Goal: Task Accomplishment & Management: Manage account settings

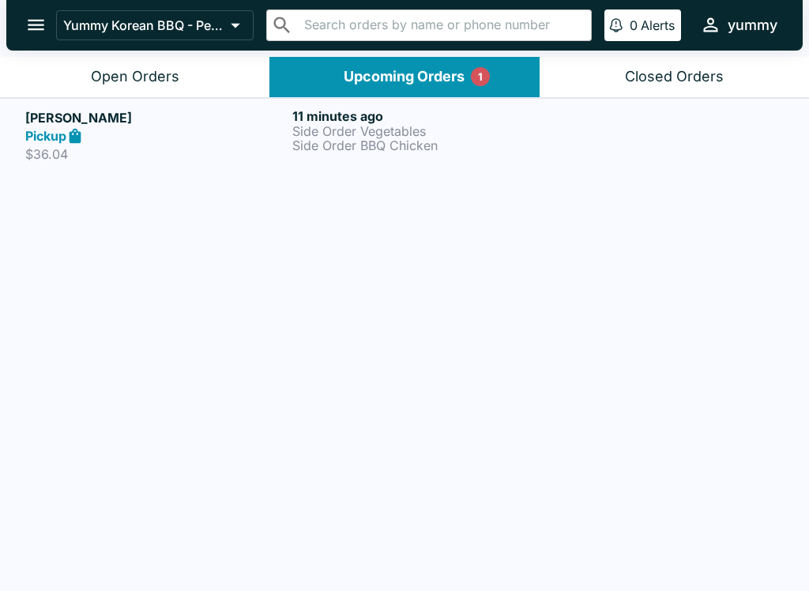
scroll to position [2, 0]
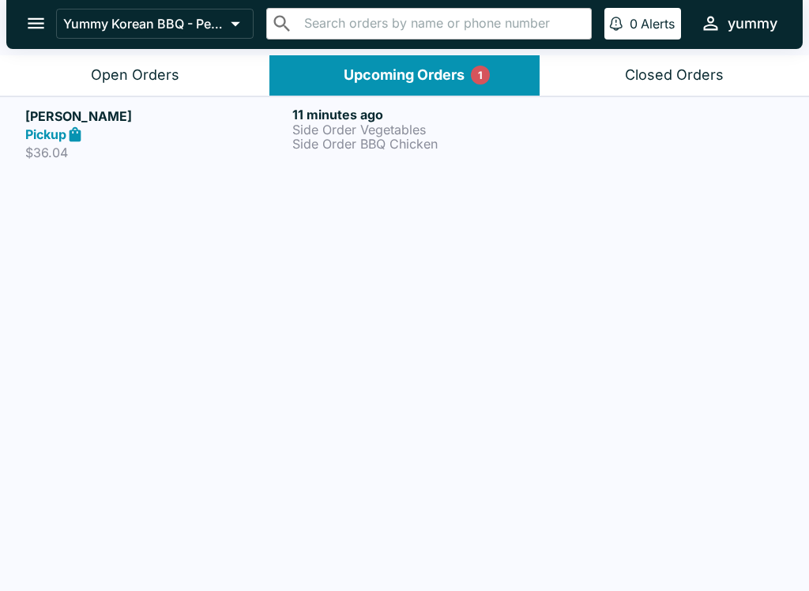
click at [118, 123] on h5 "[PERSON_NAME]" at bounding box center [155, 116] width 261 height 19
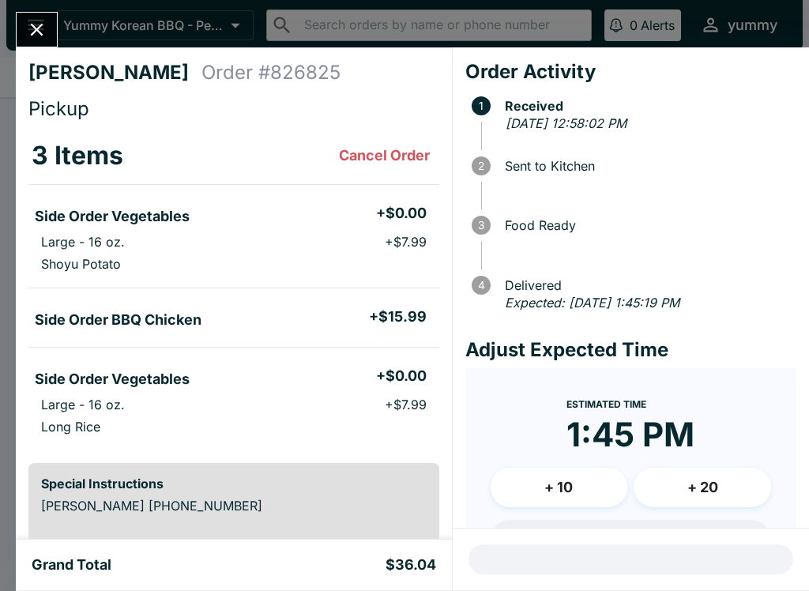
click at [36, 29] on icon "Close" at bounding box center [37, 30] width 13 height 13
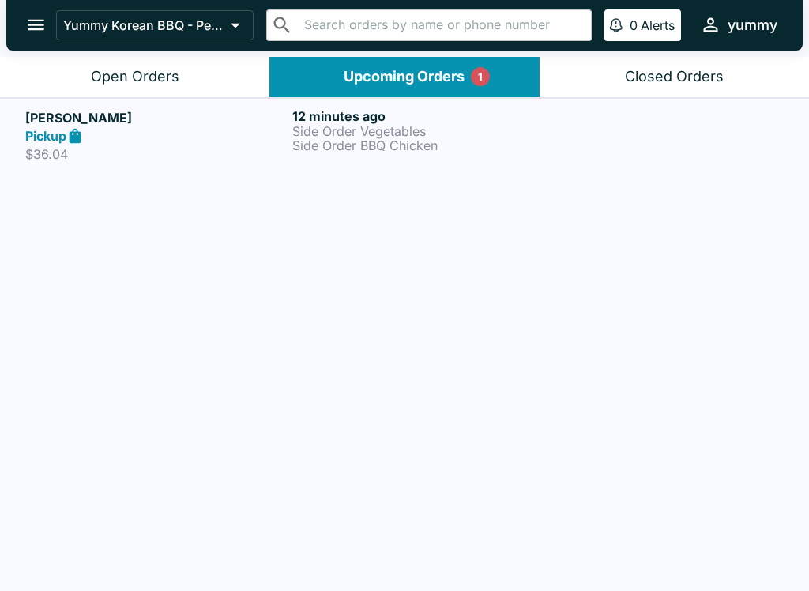
click at [115, 74] on div "Open Orders" at bounding box center [135, 77] width 88 height 18
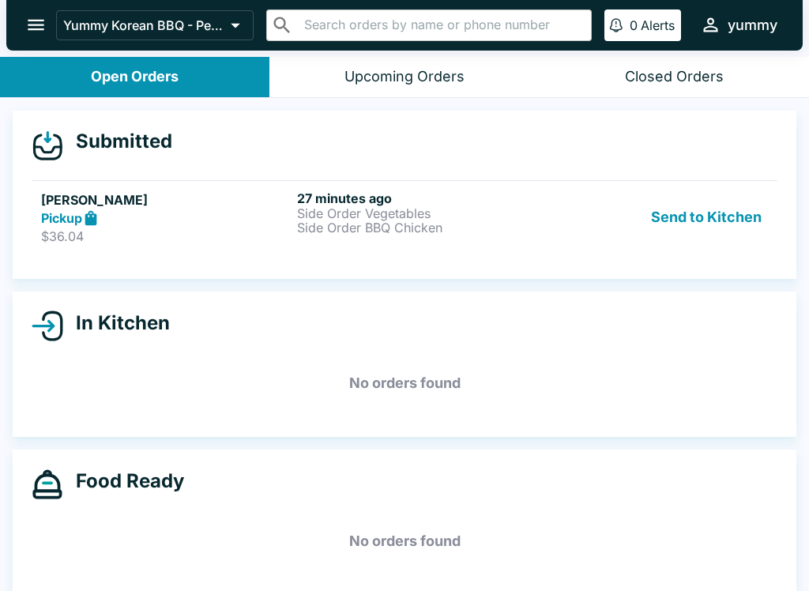
click at [426, 212] on p "Side Order Vegetables" at bounding box center [422, 213] width 250 height 14
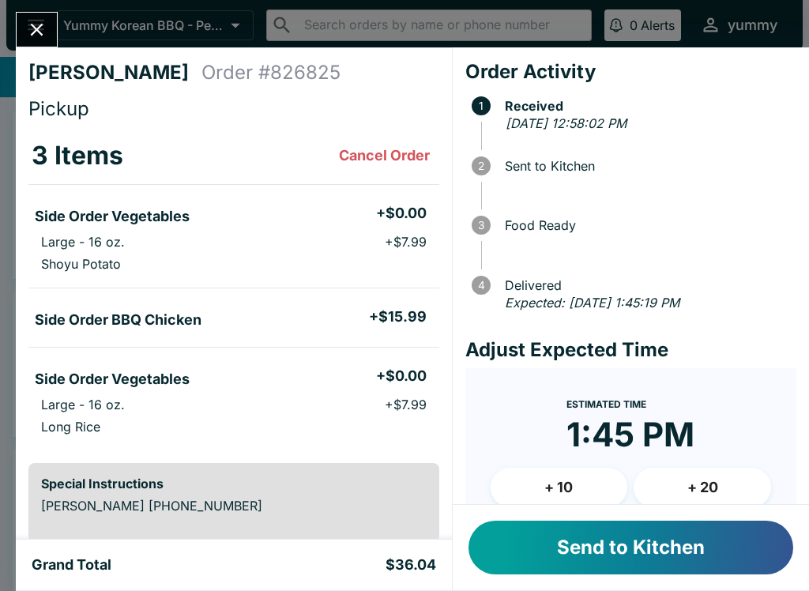
click at [607, 553] on button "Send to Kitchen" at bounding box center [630, 547] width 325 height 54
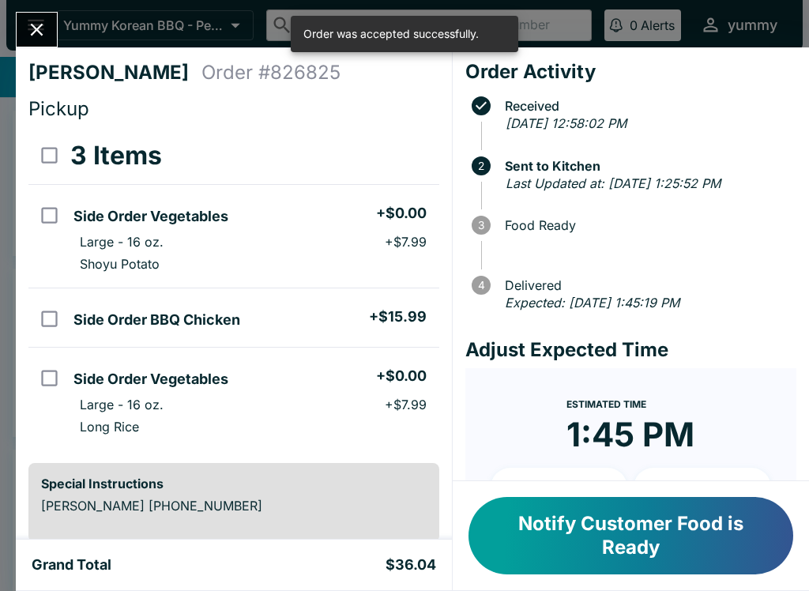
click at [47, 35] on icon "Close" at bounding box center [36, 29] width 21 height 21
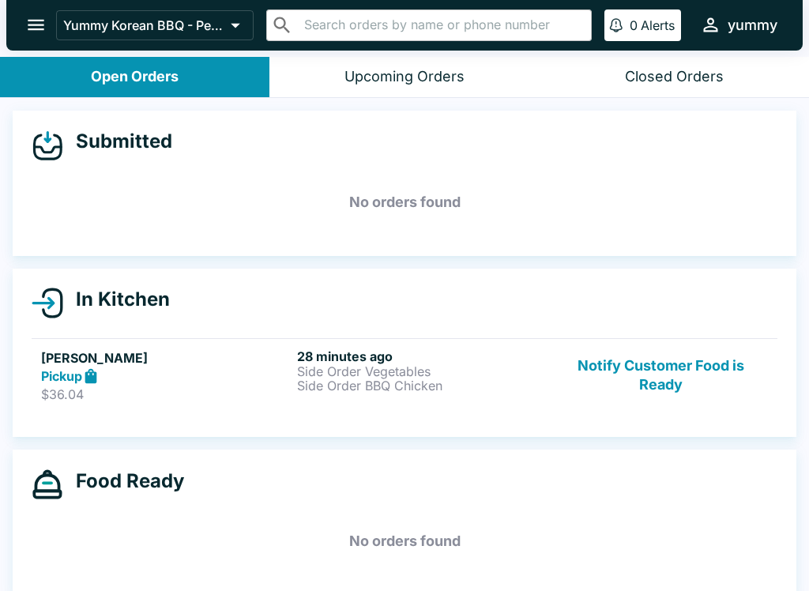
click at [135, 339] on link "[PERSON_NAME] Pickup $36.04 28 minutes ago Side Order Vegetables Side Order BBQ…" at bounding box center [404, 375] width 745 height 74
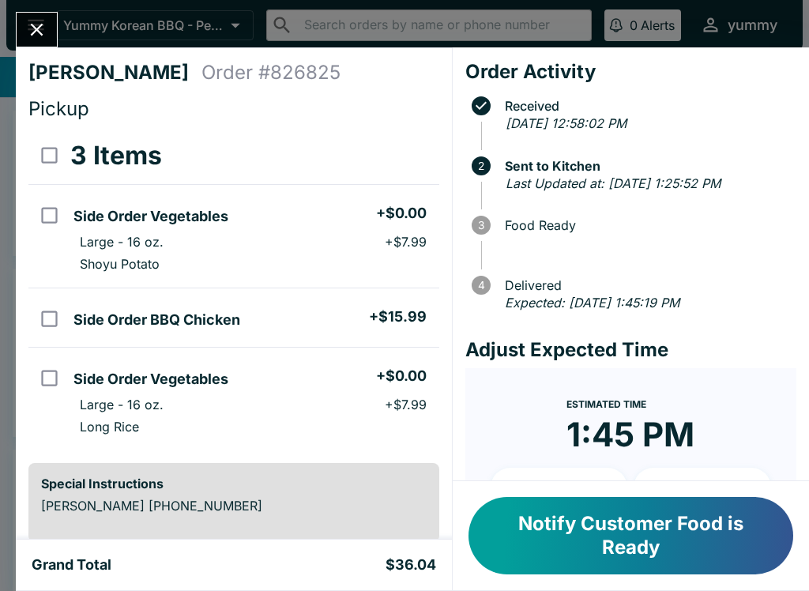
click at [545, 535] on button "Notify Customer Food is Ready" at bounding box center [630, 535] width 325 height 77
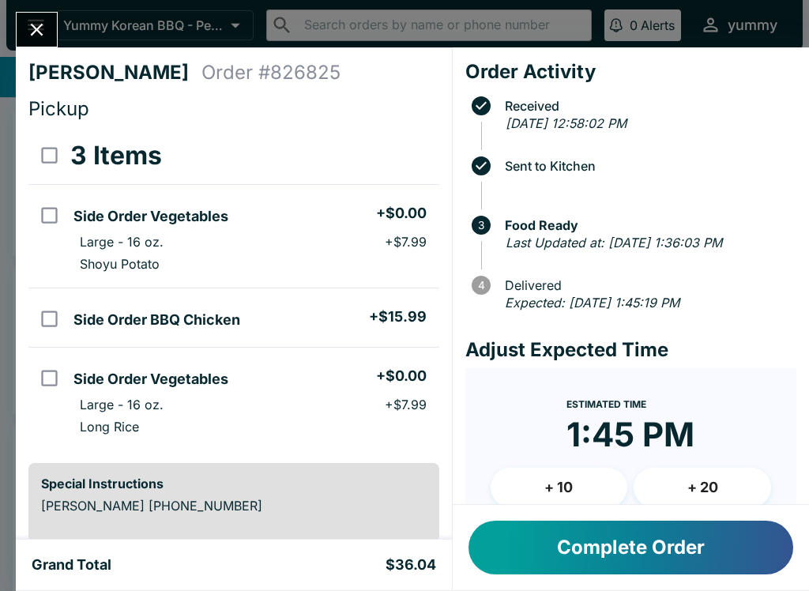
click at [30, 31] on icon "Close" at bounding box center [36, 29] width 21 height 21
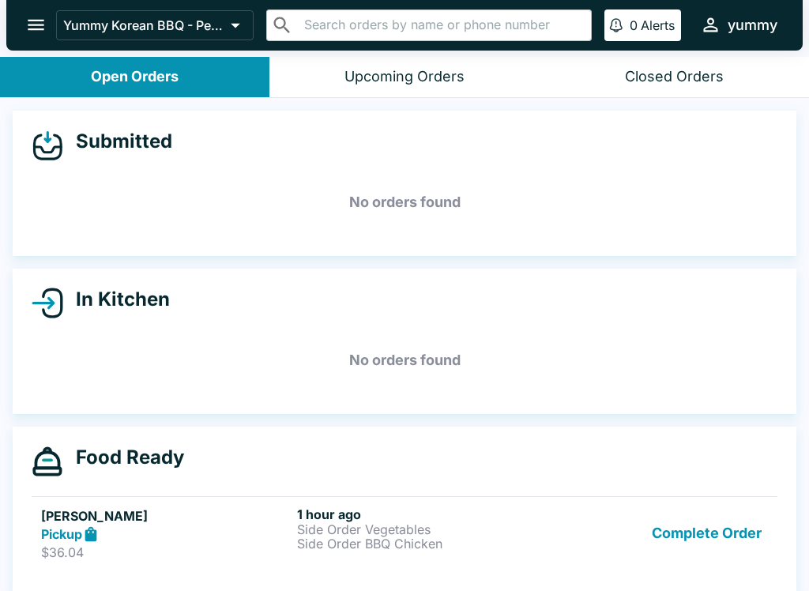
click at [681, 516] on button "Complete Order" at bounding box center [706, 533] width 122 height 54
